Goal: Task Accomplishment & Management: Use online tool/utility

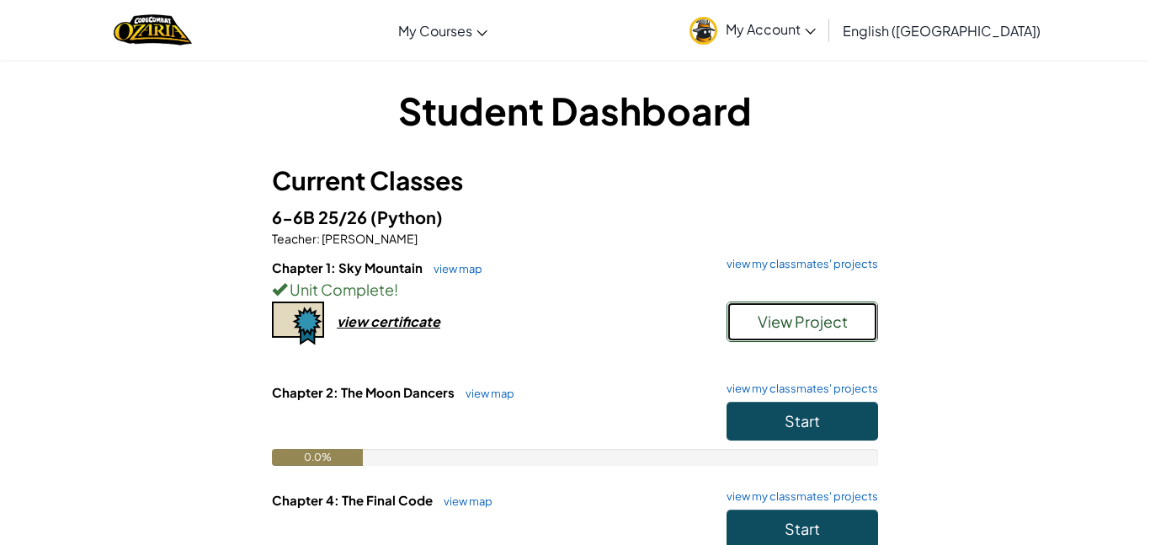
click at [776, 314] on span "View Project" at bounding box center [803, 321] width 90 height 19
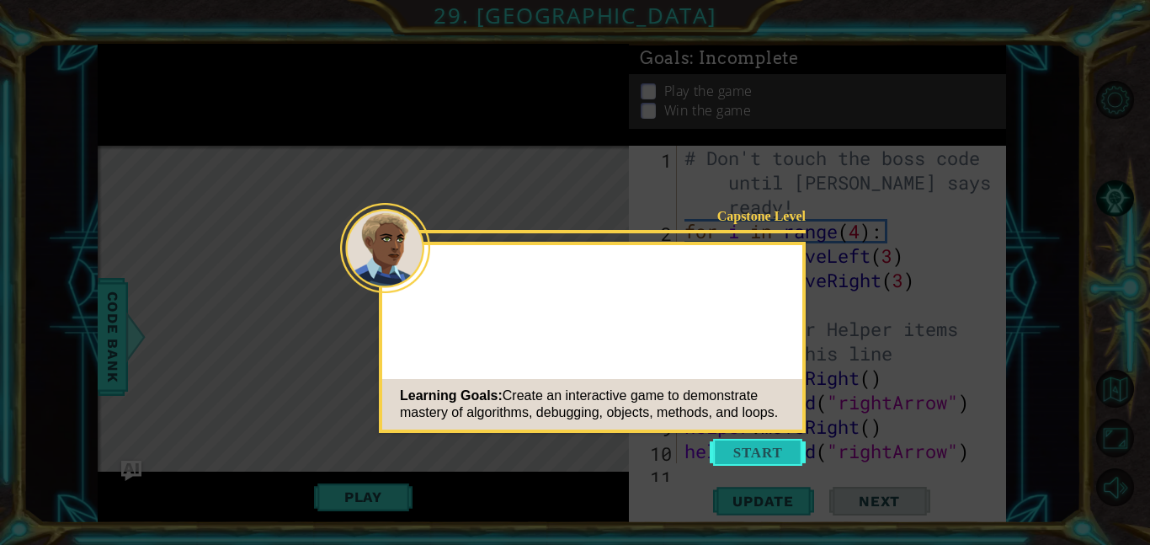
click at [743, 449] on button "Start" at bounding box center [758, 452] width 96 height 27
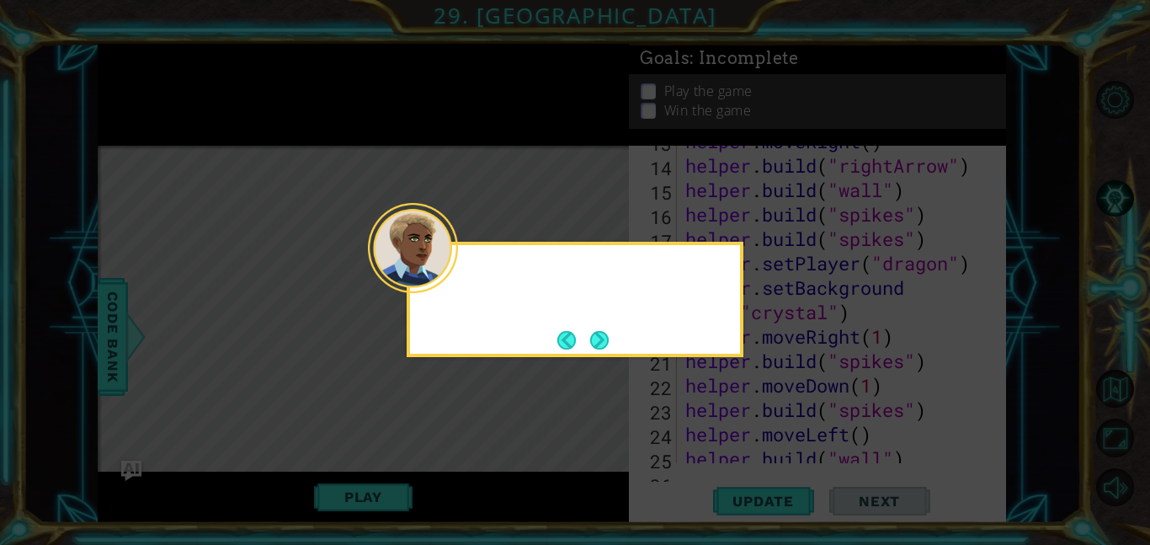
scroll to position [670, 0]
click at [602, 333] on button "Next" at bounding box center [599, 340] width 19 height 19
click at [453, 280] on div at bounding box center [413, 248] width 90 height 90
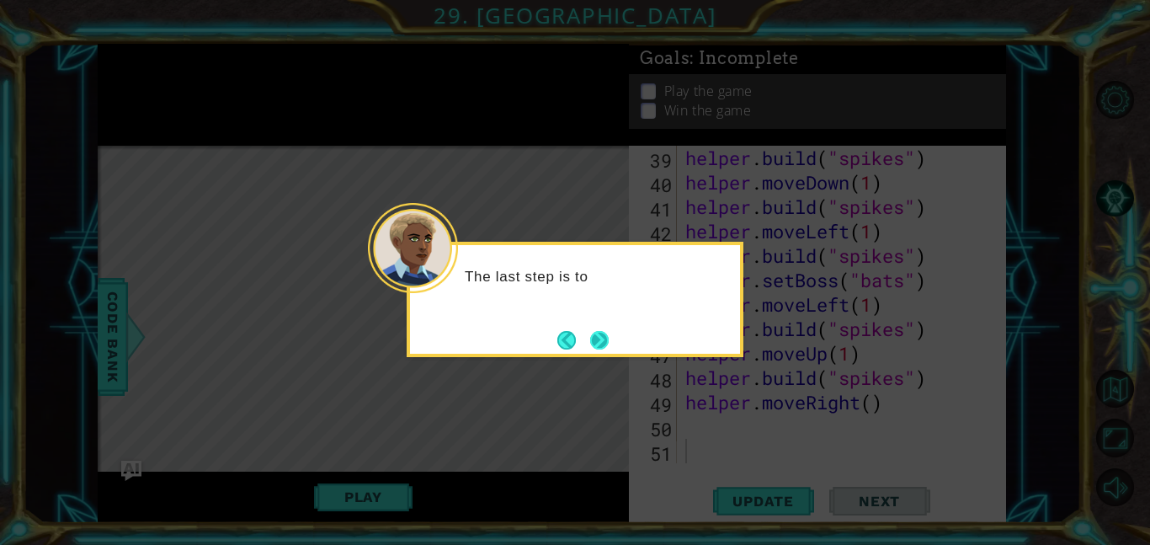
click at [593, 339] on button "Next" at bounding box center [599, 340] width 19 height 19
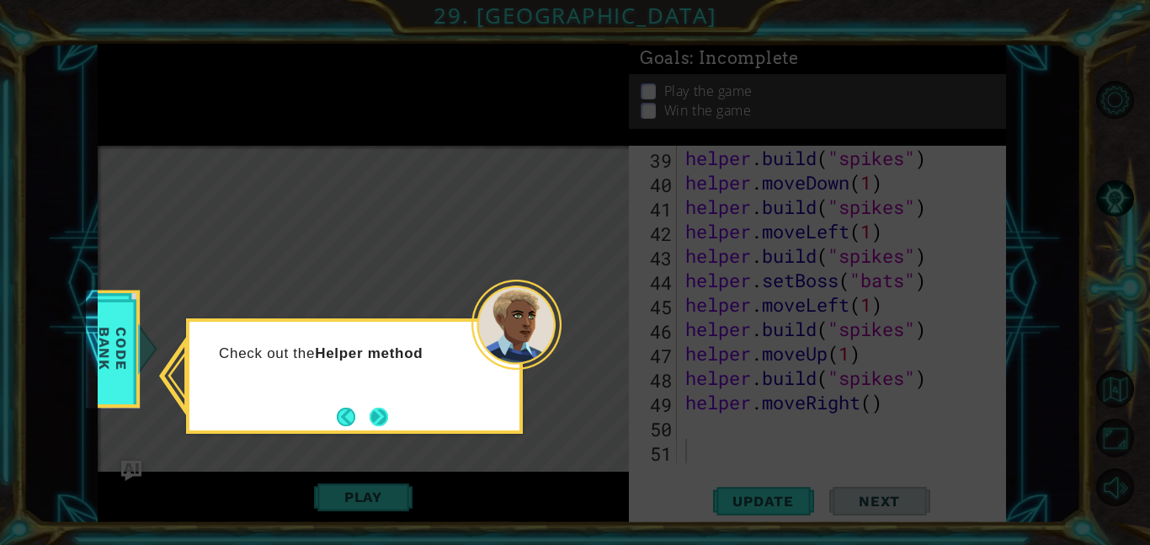
click at [384, 417] on button "Next" at bounding box center [379, 417] width 19 height 19
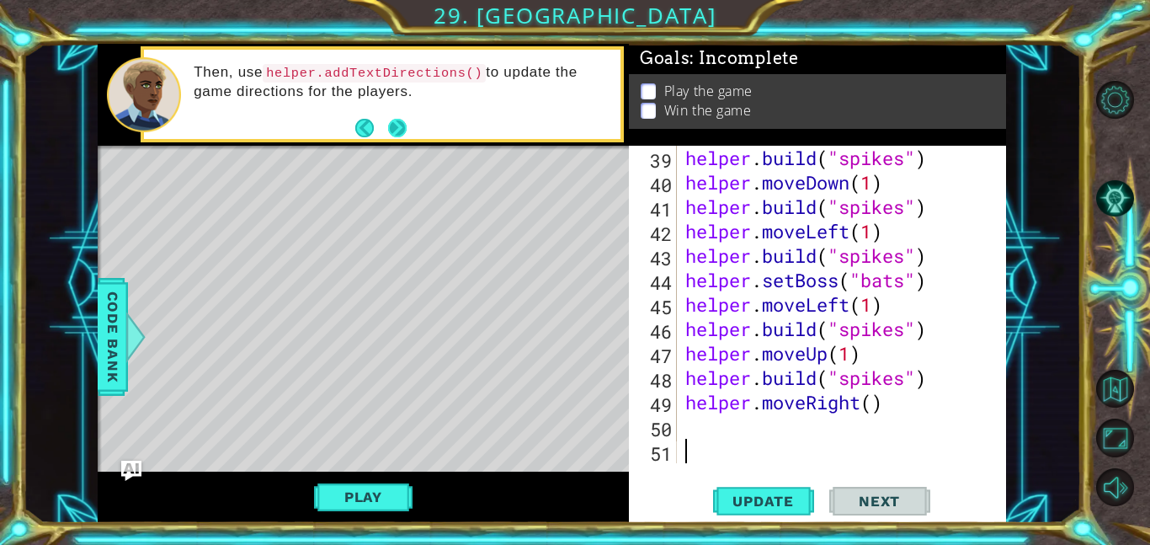
click at [402, 120] on button "Next" at bounding box center [397, 128] width 19 height 19
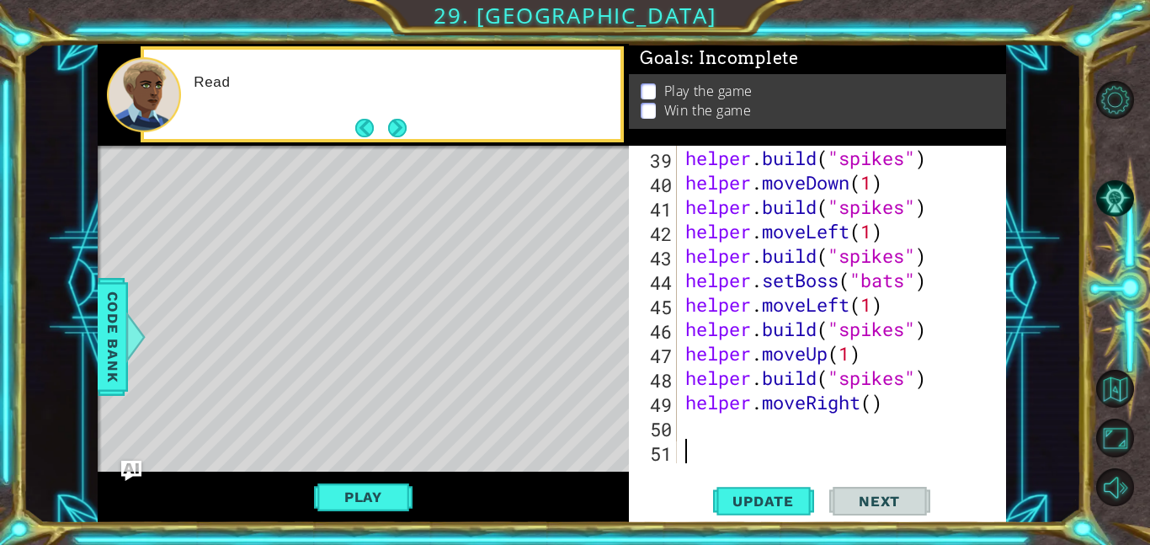
click at [402, 120] on button "Next" at bounding box center [397, 128] width 19 height 19
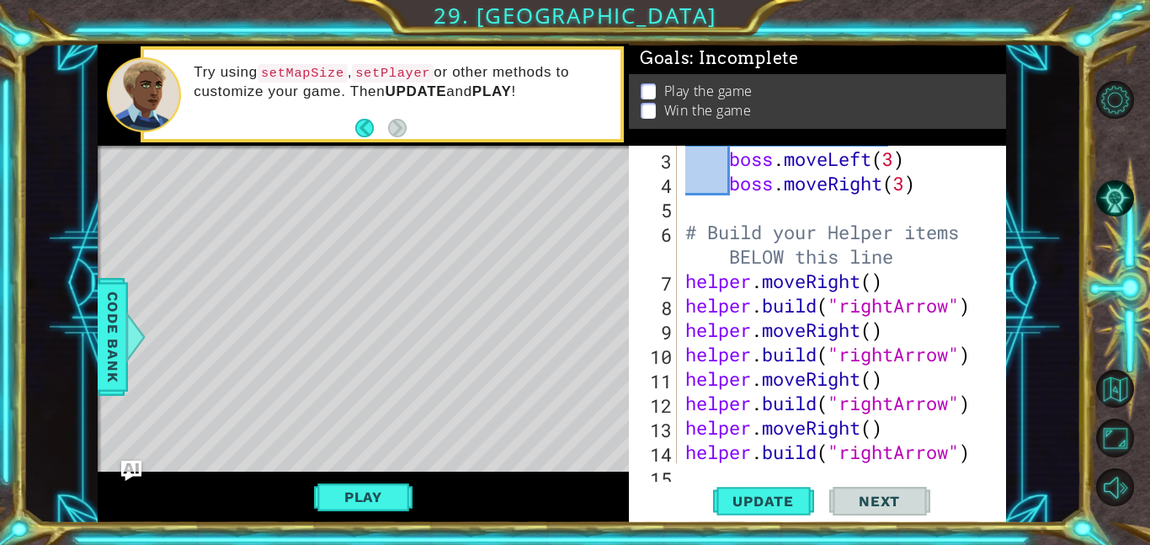
scroll to position [1010, 0]
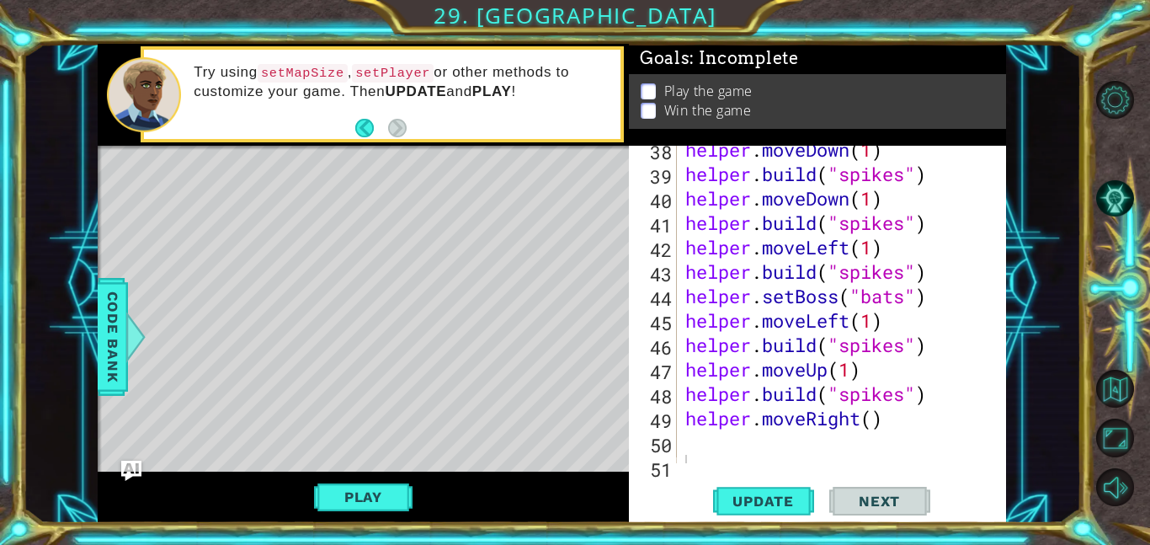
click at [722, 308] on div "helper . moveDown ( 1 ) helper . build ( "spikes" ) helper . moveDown ( 1 ) hel…" at bounding box center [846, 320] width 329 height 366
type textarea "helper.moveLeft(1)"
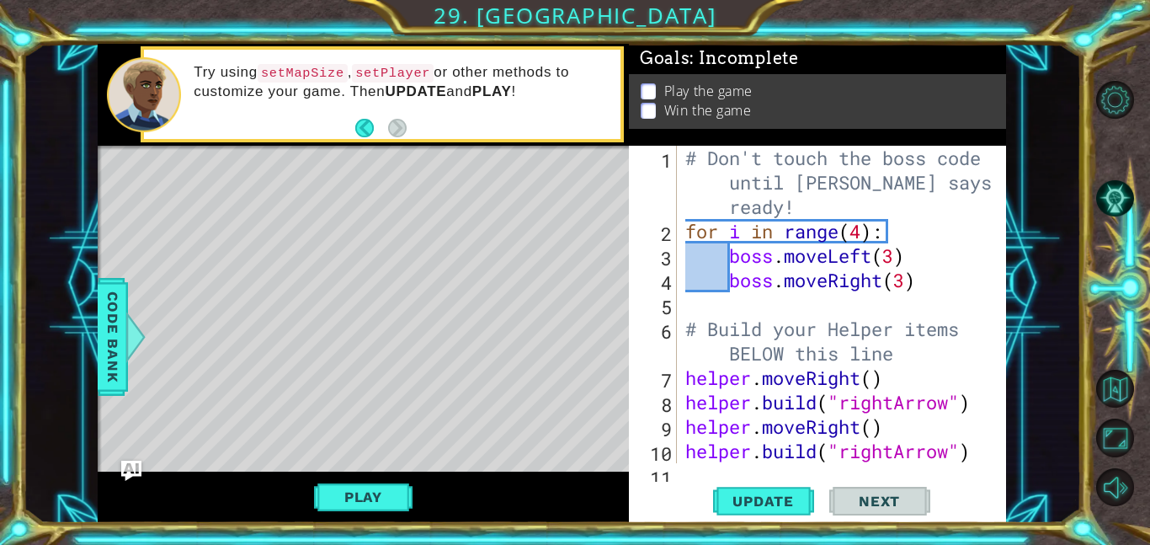
scroll to position [1026, 0]
